Goal: Information Seeking & Learning: Learn about a topic

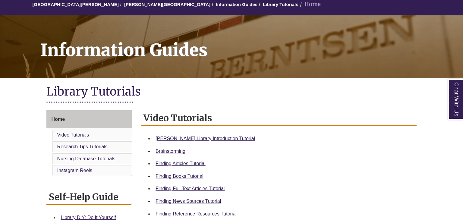
scroll to position [60, 0]
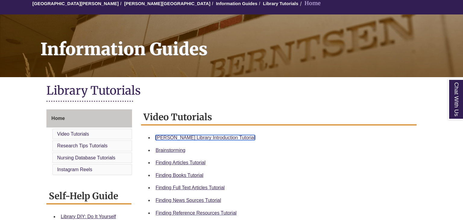
click at [197, 138] on link "[PERSON_NAME] Library Introduction Tutorial" at bounding box center [205, 137] width 99 height 5
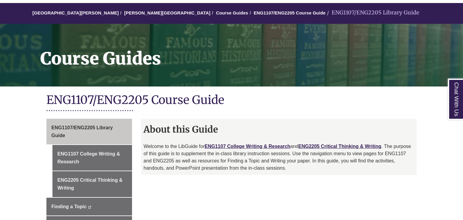
scroll to position [52, 0]
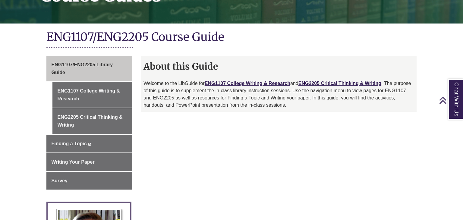
scroll to position [131, 0]
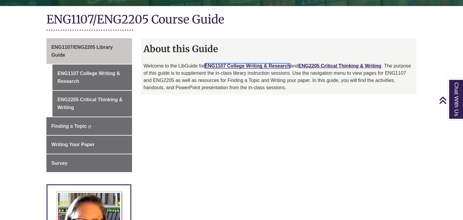
click at [247, 64] on link "ENG1107 College Writing & Research" at bounding box center [248, 65] width 86 height 5
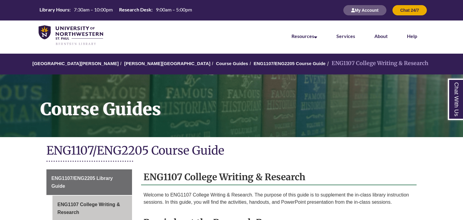
scroll to position [138, 0]
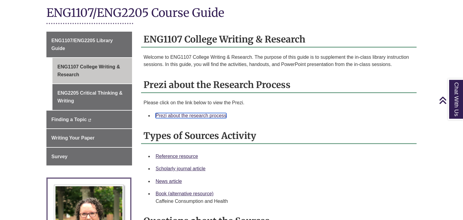
click at [210, 115] on link "Prezi about the research process" at bounding box center [191, 115] width 71 height 5
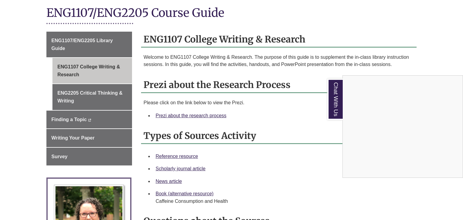
click at [184, 115] on div "Chat With Us" at bounding box center [231, 110] width 463 height 220
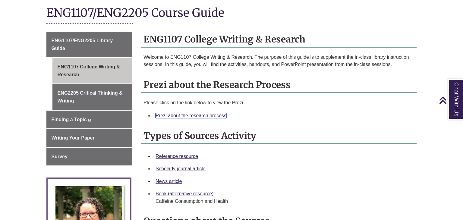
click at [184, 115] on link "Prezi about the research process" at bounding box center [191, 115] width 71 height 5
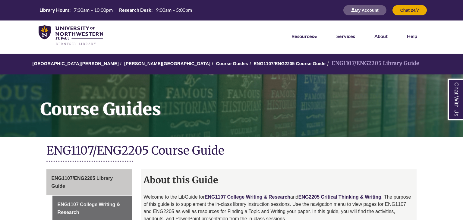
scroll to position [131, 0]
